Goal: Task Accomplishment & Management: Use online tool/utility

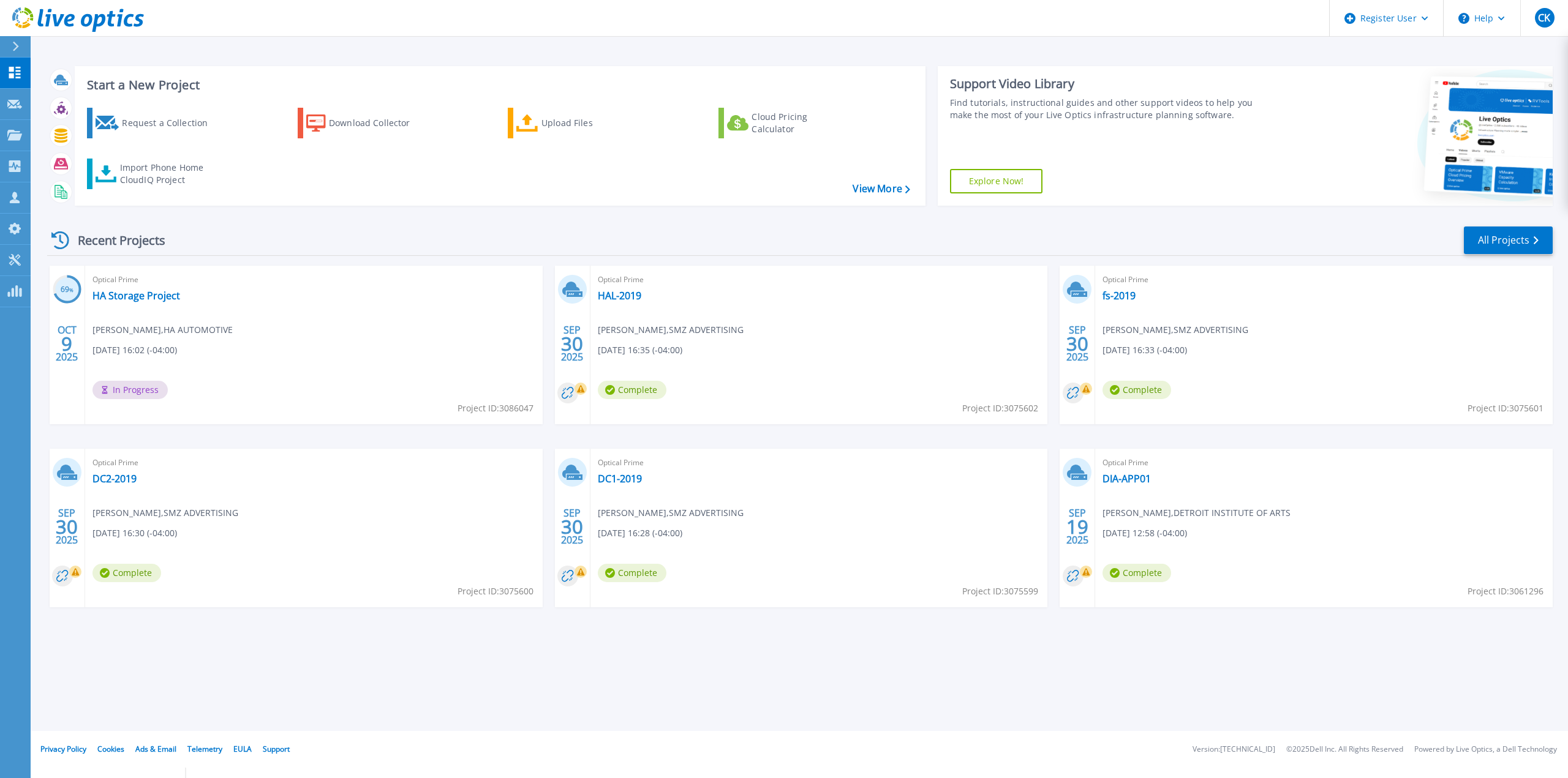
click at [548, 269] on div "69 % OCT 9 2025 Optical Prime HA Storage Project Wen Zhang , HA AUTOMOTIVE 10/0…" at bounding box center [794, 448] width 1515 height 366
click at [537, 254] on div "Recent Projects All Projects" at bounding box center [800, 241] width 1505 height 31
click at [548, 258] on div "Recent Projects All Projects 69 % OCT 9 2025 Optical Prime HA Storage Project W…" at bounding box center [800, 429] width 1505 height 426
click at [175, 124] on div "Request a Collection" at bounding box center [171, 123] width 98 height 25
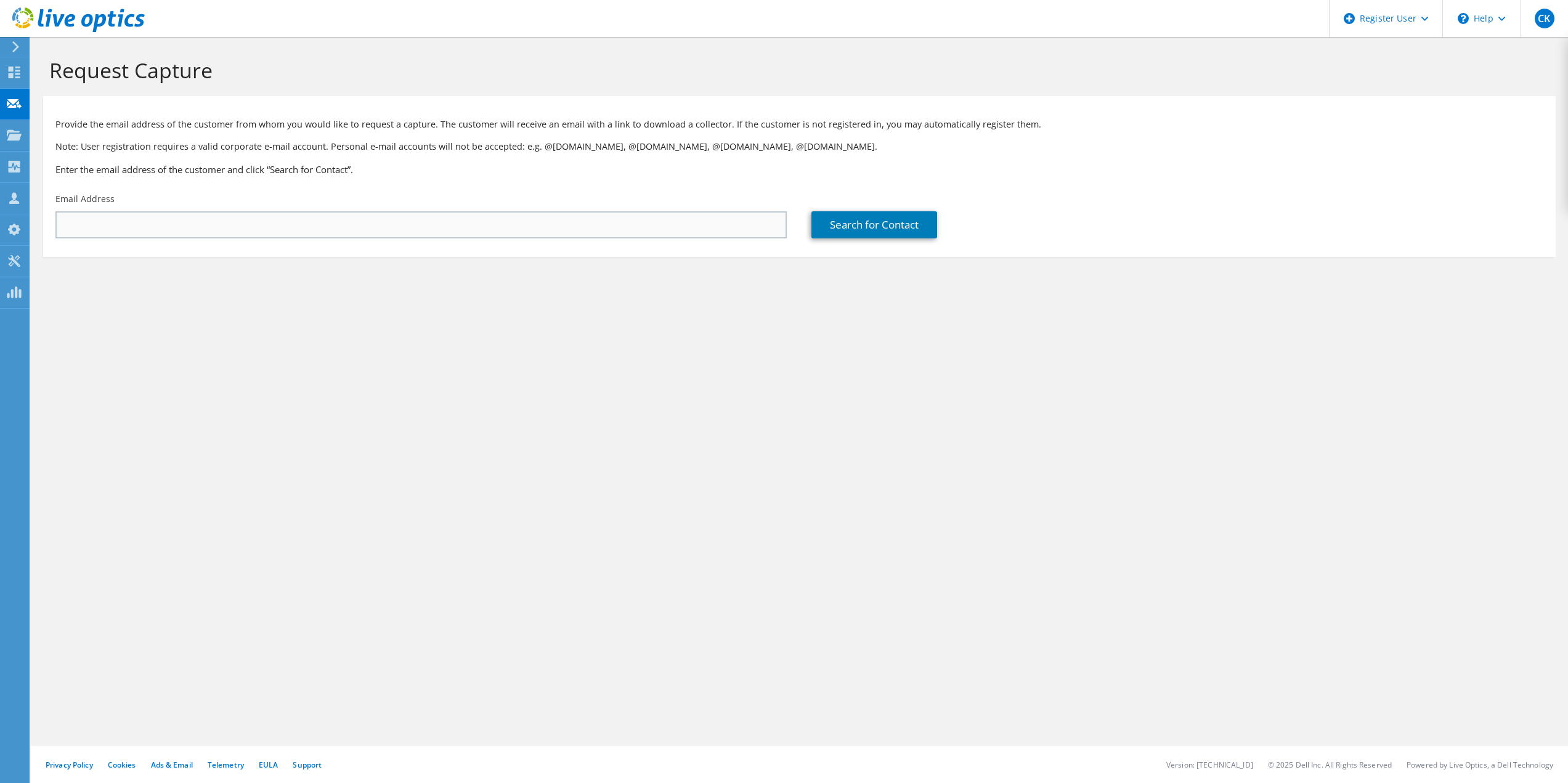
drag, startPoint x: 497, startPoint y: 207, endPoint x: 497, endPoint y: 224, distance: 17.0
click at [497, 210] on div "Email Address" at bounding box center [421, 215] width 756 height 58
click at [497, 224] on input "text" at bounding box center [421, 225] width 732 height 27
paste input "[PERSON_NAME] [PERSON_NAME] Inside Data Center Specialist Dell Technologies [PE…"
type input "[PERSON_NAME] [PERSON_NAME] Inside Data Center Specialist Dell Technologies [PE…"
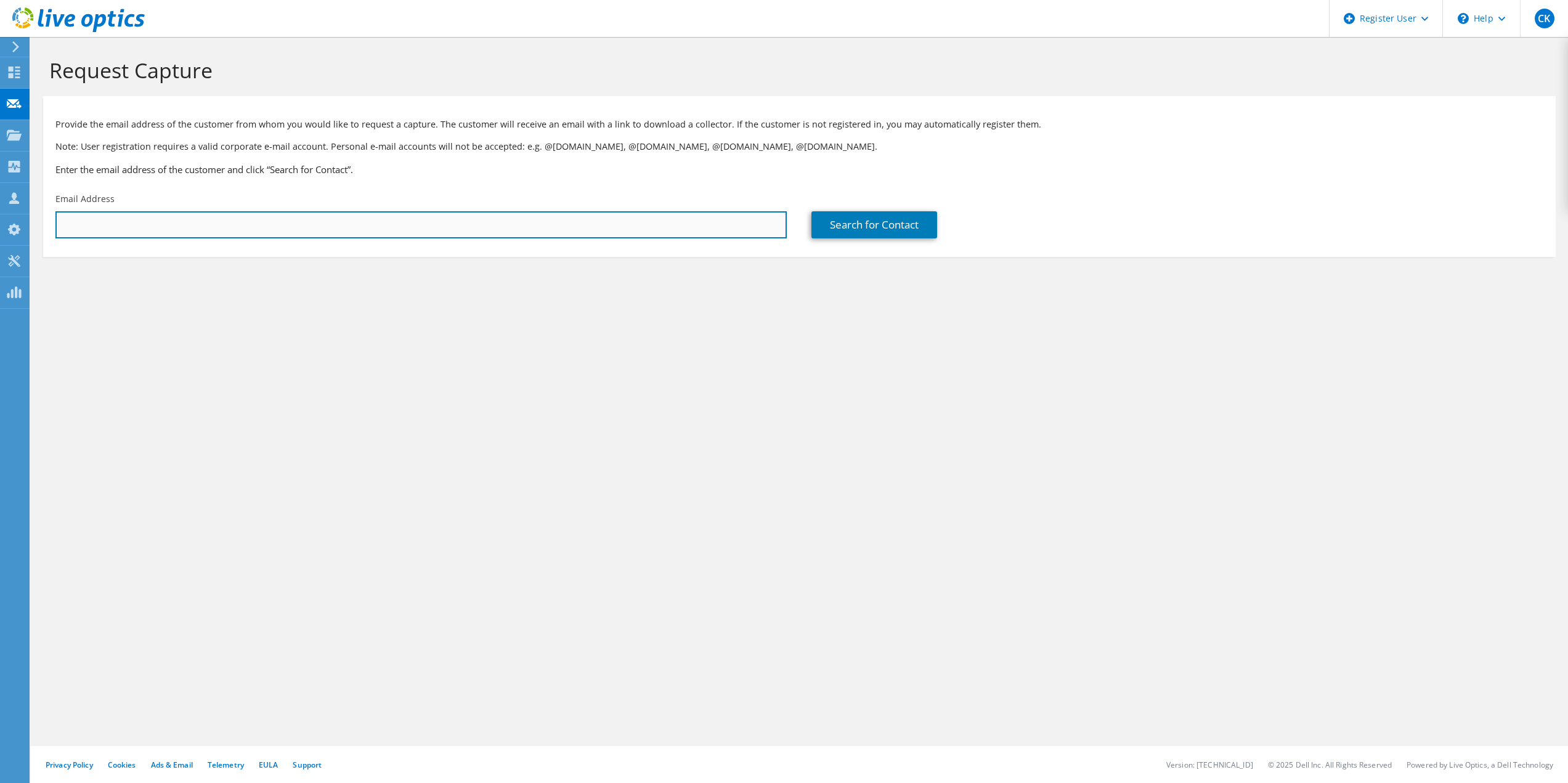
drag, startPoint x: 530, startPoint y: 227, endPoint x: 547, endPoint y: 233, distance: 18.0
click at [530, 227] on input "text" at bounding box center [421, 225] width 732 height 27
paste input "[PERSON_NAME][EMAIL_ADDRESS][PERSON_NAME][DOMAIN_NAME]"
type input "[PERSON_NAME][EMAIL_ADDRESS][PERSON_NAME][DOMAIN_NAME]"
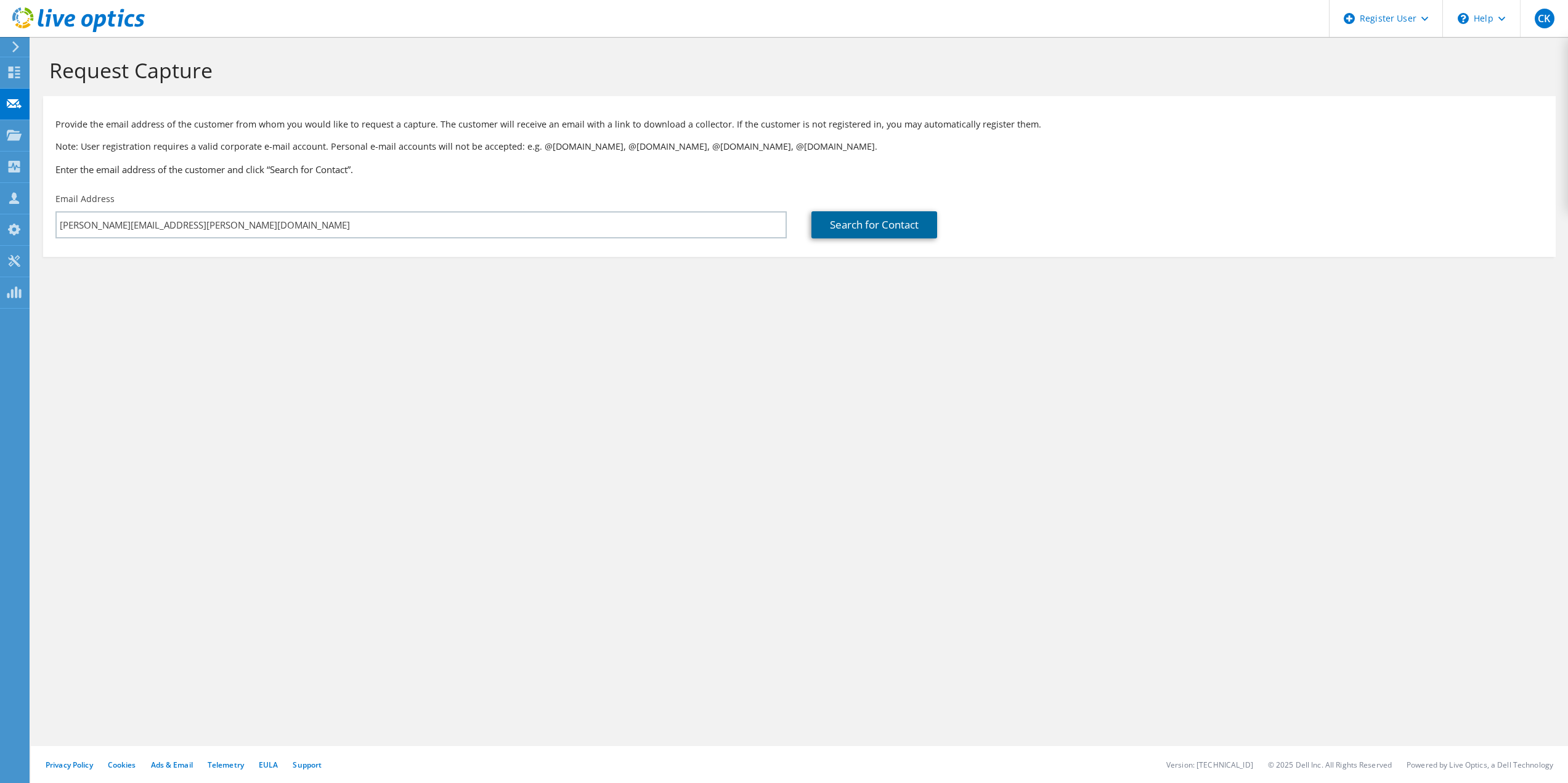
click at [901, 230] on link "Search for Contact" at bounding box center [874, 225] width 125 height 27
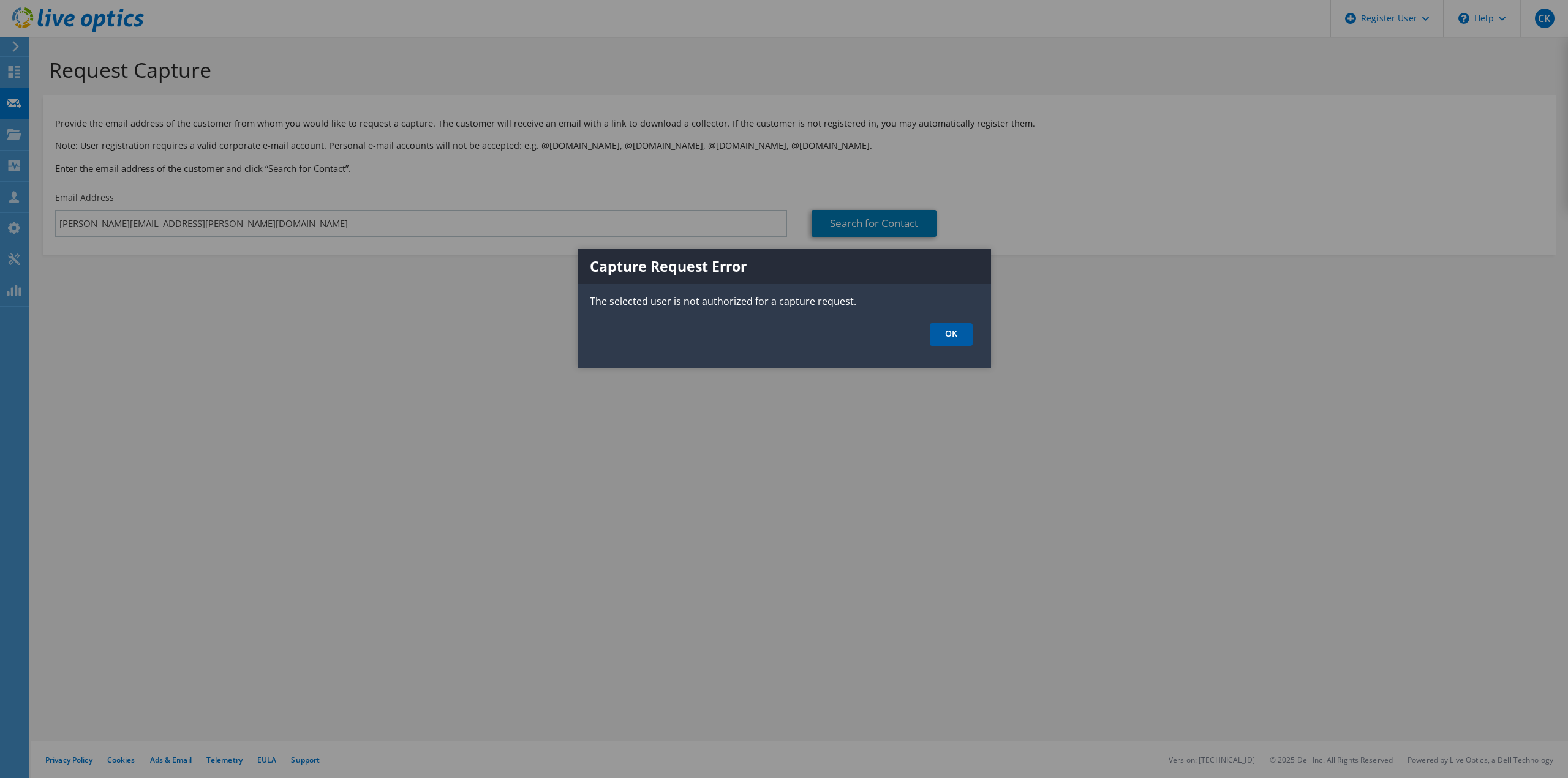
click at [945, 344] on link "OK" at bounding box center [951, 334] width 43 height 23
